Goal: Transaction & Acquisition: Purchase product/service

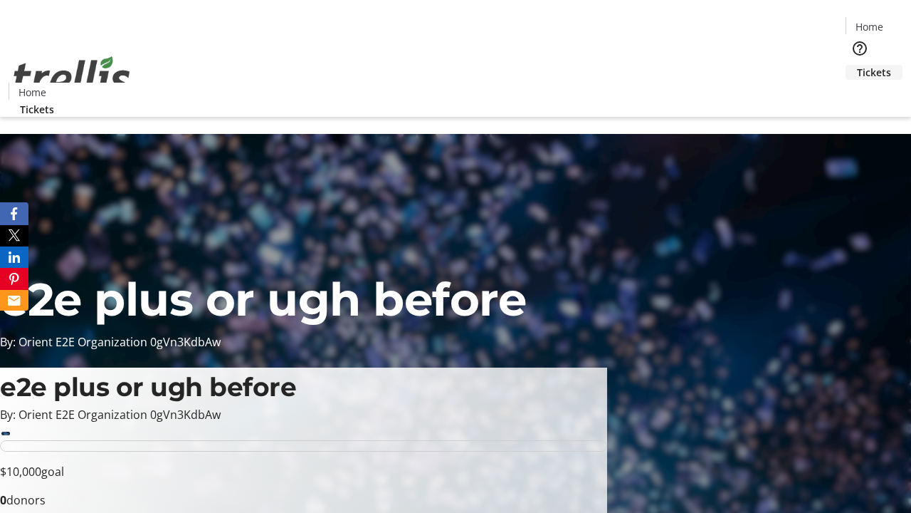
click at [857, 65] on span "Tickets" at bounding box center [874, 72] width 34 height 15
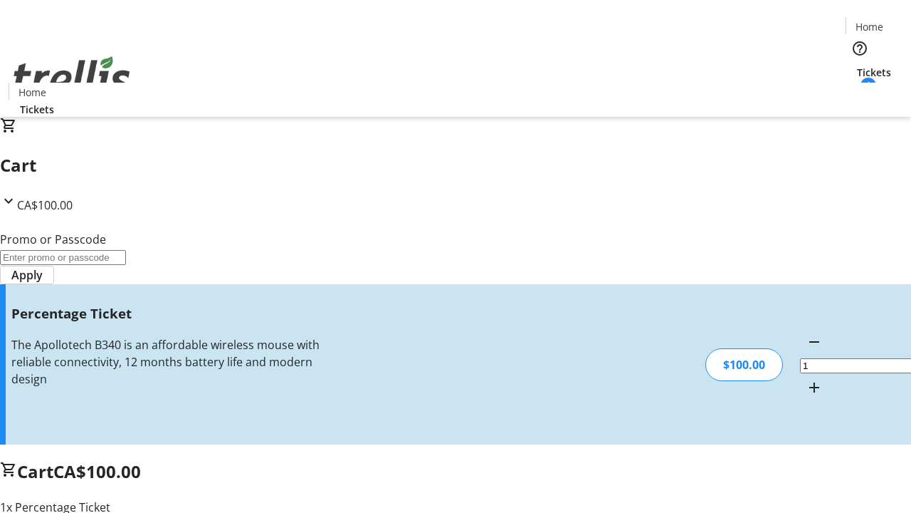
type input "FOO"
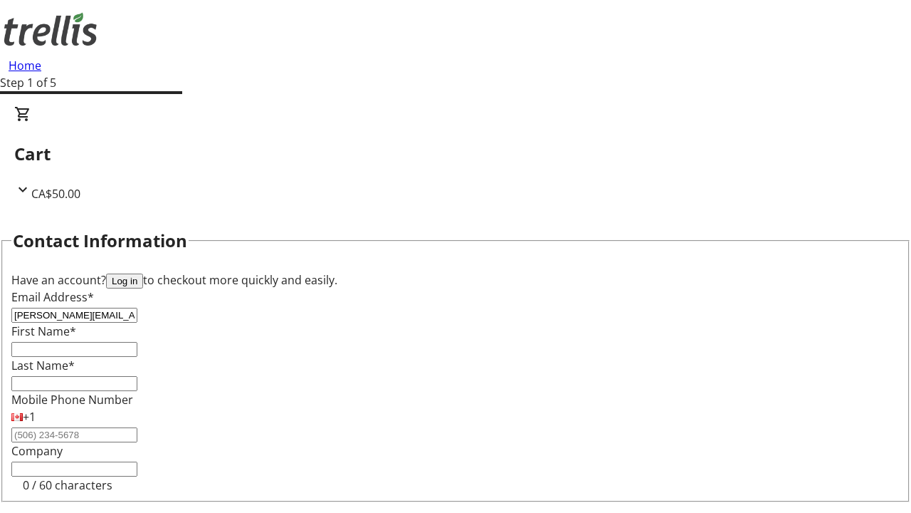
type input "[PERSON_NAME][EMAIL_ADDRESS][DOMAIN_NAME]"
type input "[PERSON_NAME]"
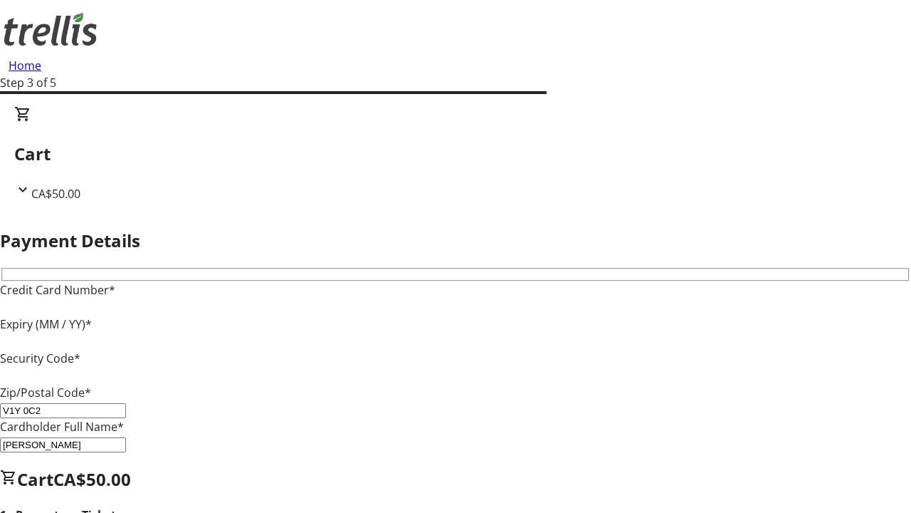
type input "V1Y 0C2"
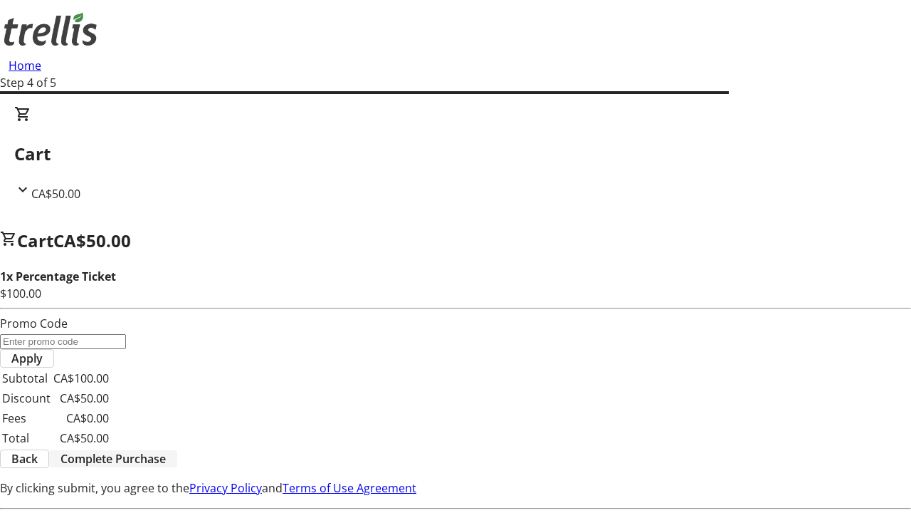
click at [166, 450] on span "Complete Purchase" at bounding box center [113, 458] width 105 height 17
